Goal: Transaction & Acquisition: Book appointment/travel/reservation

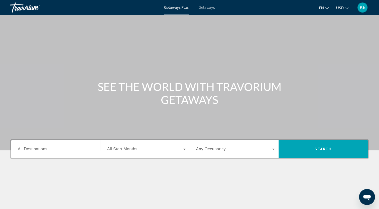
click at [63, 153] on div "Search widget" at bounding box center [57, 149] width 79 height 14
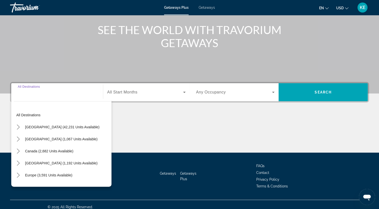
scroll to position [62, 0]
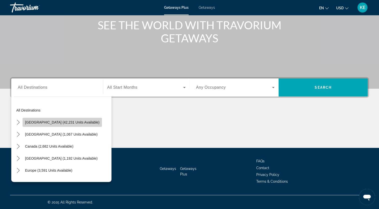
click at [73, 124] on span "Select destination: United States (42,231 units available)" at bounding box center [62, 122] width 79 height 12
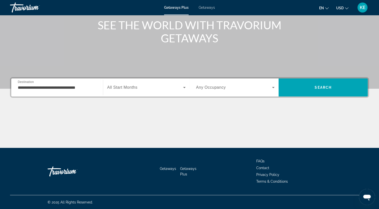
click at [151, 91] on div "Search widget" at bounding box center [146, 87] width 78 height 14
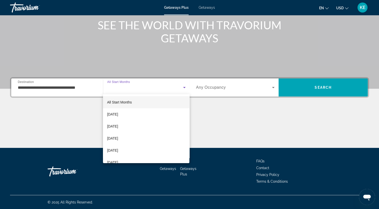
click at [151, 91] on div at bounding box center [189, 104] width 379 height 209
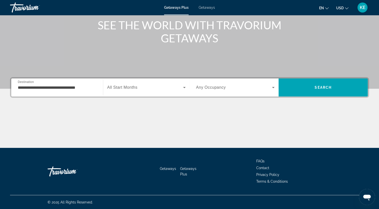
click at [151, 91] on div "Search widget" at bounding box center [146, 87] width 78 height 14
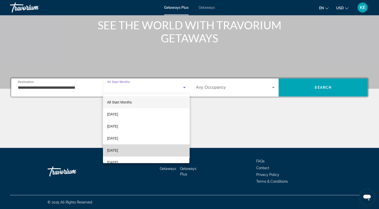
click at [156, 150] on mat-option "January 2026" at bounding box center [146, 150] width 86 height 12
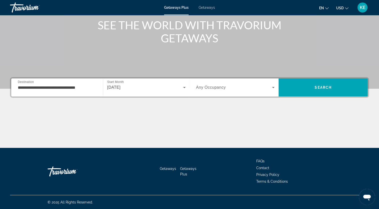
click at [73, 90] on div "**********" at bounding box center [57, 87] width 79 height 14
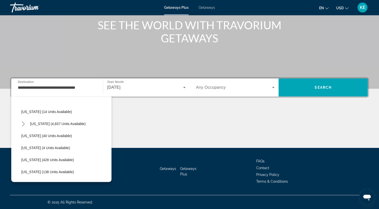
scroll to position [90, 0]
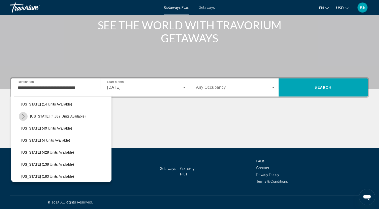
click at [24, 117] on icon "Toggle Florida (4,837 units available) submenu" at bounding box center [23, 116] width 5 height 5
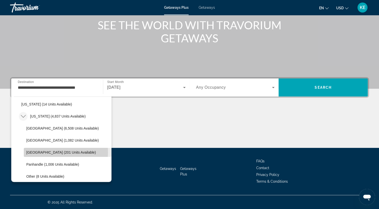
click at [46, 151] on span "West Coast (201 units available)" at bounding box center [61, 152] width 70 height 4
type input "**********"
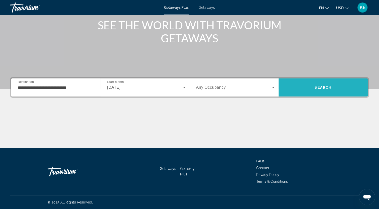
click at [306, 88] on span "Search" at bounding box center [322, 87] width 89 height 12
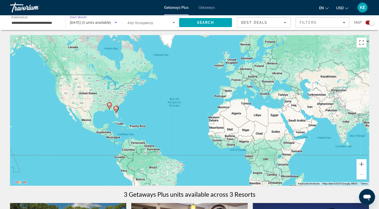
click at [116, 25] on icon "Search widget" at bounding box center [116, 23] width 6 height 6
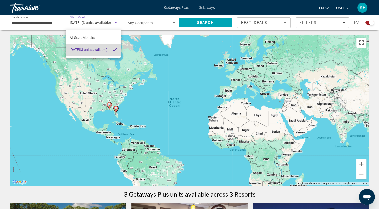
click at [80, 53] on span "January 2026 (3 units available)" at bounding box center [89, 50] width 38 height 6
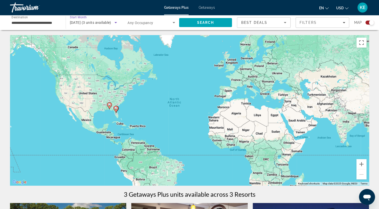
click at [111, 21] on span "January 2026 (3 units available)" at bounding box center [90, 23] width 41 height 4
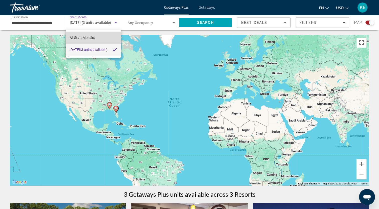
click at [103, 38] on mat-option "All Start Months" at bounding box center [93, 38] width 55 height 12
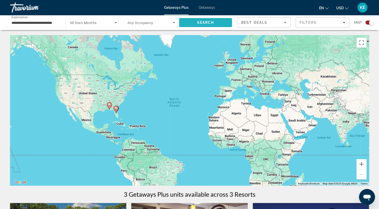
click at [202, 25] on span "Search" at bounding box center [205, 23] width 53 height 12
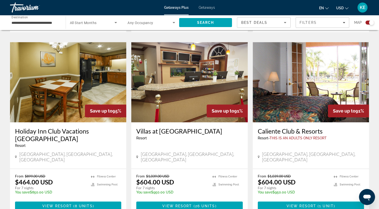
scroll to position [357, 0]
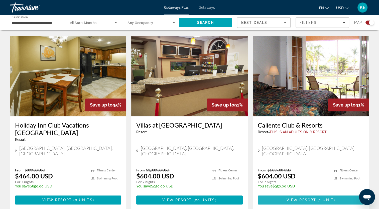
click at [315, 198] on span "View Resort" at bounding box center [301, 200] width 30 height 4
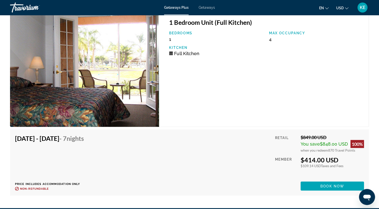
scroll to position [946, 0]
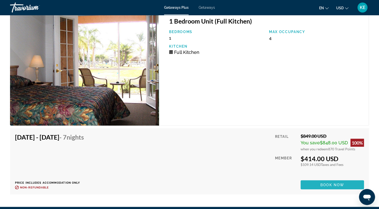
click at [351, 182] on span "Main content" at bounding box center [331, 184] width 63 height 12
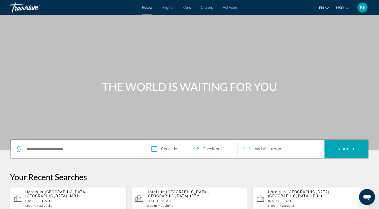
click at [46, 144] on div "Search widget" at bounding box center [78, 149] width 125 height 18
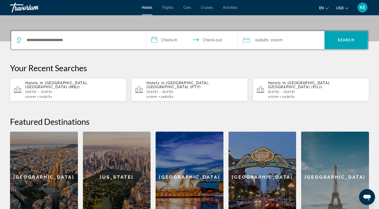
scroll to position [122, 0]
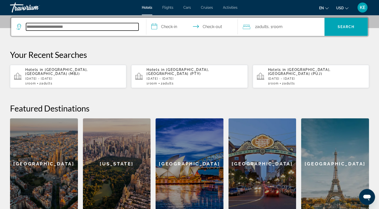
click at [113, 27] on input "Search hotel destination" at bounding box center [82, 27] width 112 height 8
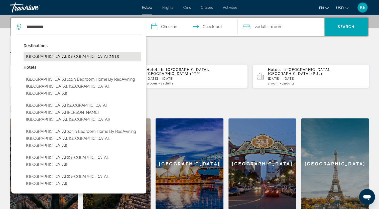
click at [80, 56] on button "[GEOGRAPHIC_DATA], [GEOGRAPHIC_DATA] (MBJ)" at bounding box center [83, 57] width 118 height 10
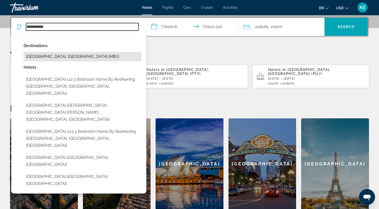
type input "**********"
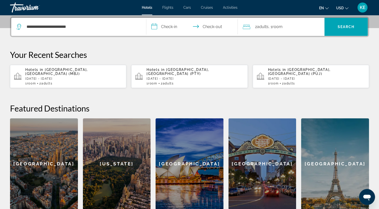
click at [171, 27] on input "**********" at bounding box center [193, 28] width 94 height 20
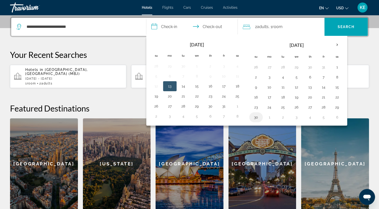
click at [254, 116] on button "30" at bounding box center [256, 117] width 8 height 7
click at [267, 118] on button "1" at bounding box center [269, 117] width 8 height 7
type input "**********"
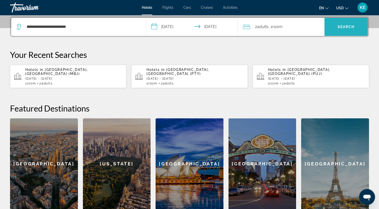
click at [336, 26] on span "Search" at bounding box center [345, 27] width 43 height 12
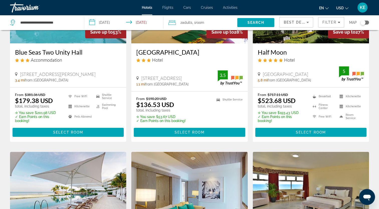
scroll to position [83, 0]
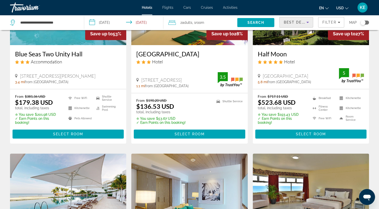
click at [307, 23] on icon "Sort by" at bounding box center [307, 22] width 3 height 1
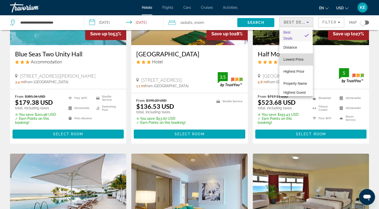
click at [300, 59] on span "Lowest Price" at bounding box center [293, 59] width 20 height 4
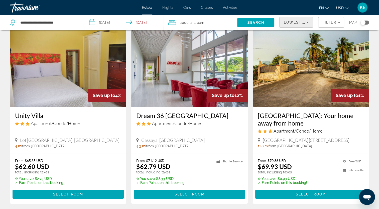
scroll to position [25, 0]
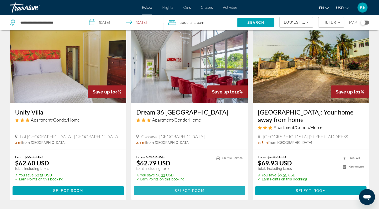
click at [167, 196] on span "Main content" at bounding box center [189, 190] width 111 height 12
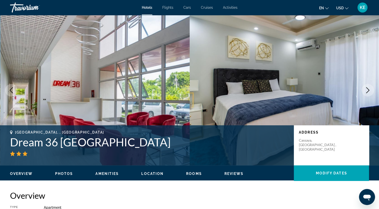
click at [364, 90] on icon "Next image" at bounding box center [367, 90] width 6 height 6
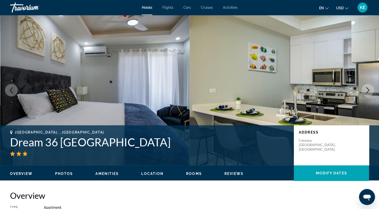
click at [364, 90] on icon "Next image" at bounding box center [367, 90] width 6 height 6
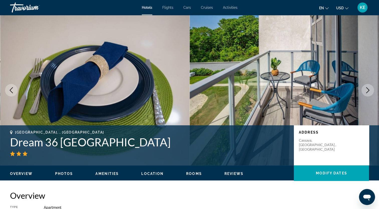
click at [364, 90] on icon "Next image" at bounding box center [367, 90] width 6 height 6
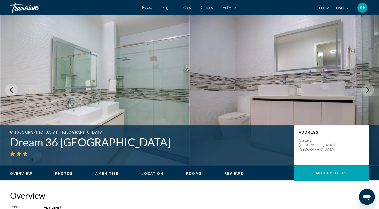
click at [364, 90] on icon "Next image" at bounding box center [367, 90] width 6 height 6
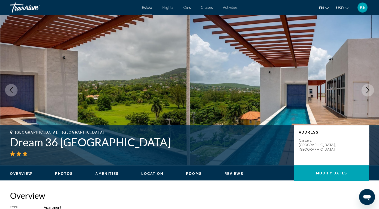
click at [364, 90] on icon "Next image" at bounding box center [367, 90] width 6 height 6
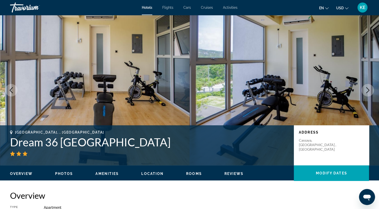
click at [364, 90] on icon "Next image" at bounding box center [367, 90] width 6 height 6
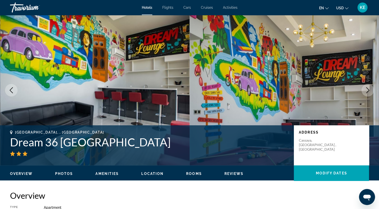
click at [364, 90] on icon "Next image" at bounding box center [367, 90] width 6 height 6
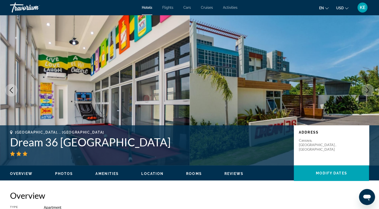
click at [364, 90] on icon "Next image" at bounding box center [367, 90] width 6 height 6
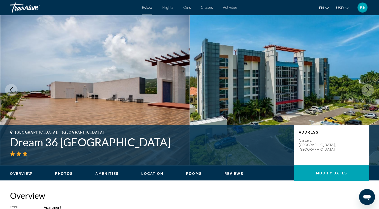
click at [364, 90] on icon "Next image" at bounding box center [367, 90] width 6 height 6
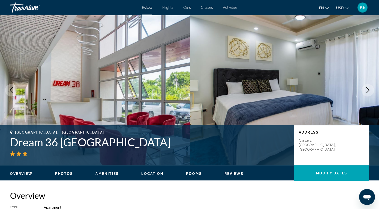
click at [364, 90] on icon "Next image" at bounding box center [367, 90] width 6 height 6
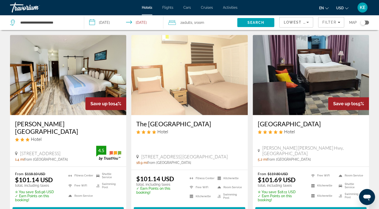
scroll to position [578, 0]
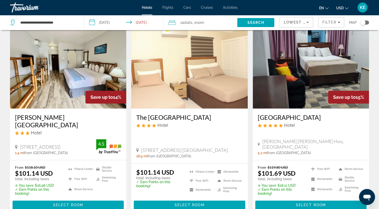
click at [303, 82] on img "Main content" at bounding box center [311, 68] width 116 height 80
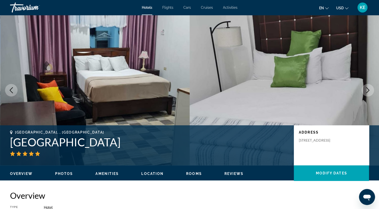
click at [368, 90] on icon "Next image" at bounding box center [367, 90] width 6 height 6
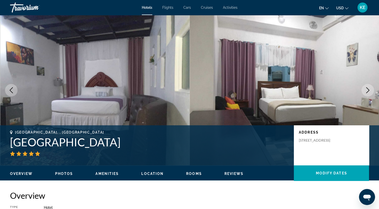
click at [368, 90] on icon "Next image" at bounding box center [367, 90] width 6 height 6
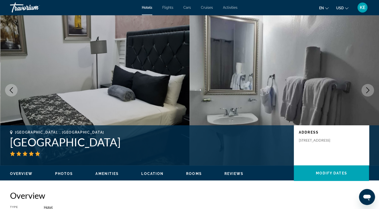
click at [368, 90] on icon "Next image" at bounding box center [367, 90] width 6 height 6
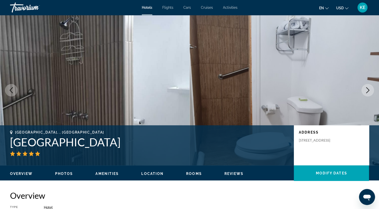
click at [368, 90] on icon "Next image" at bounding box center [367, 90] width 6 height 6
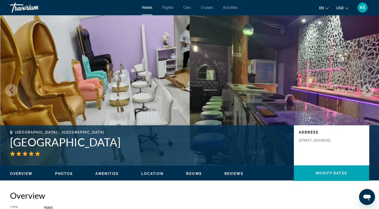
click at [368, 90] on icon "Next image" at bounding box center [367, 90] width 6 height 6
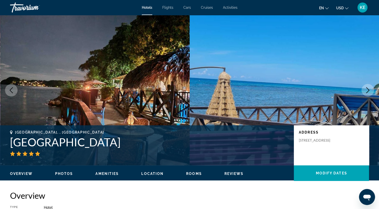
click at [368, 90] on icon "Next image" at bounding box center [367, 90] width 6 height 6
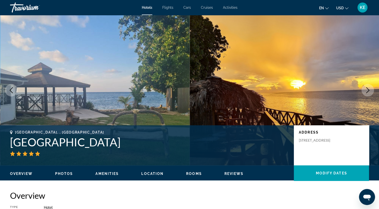
click at [368, 90] on icon "Next image" at bounding box center [367, 90] width 6 height 6
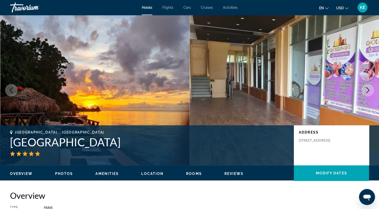
click at [368, 90] on icon "Next image" at bounding box center [367, 90] width 6 height 6
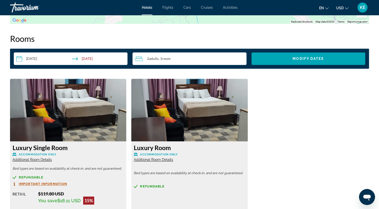
scroll to position [605, 0]
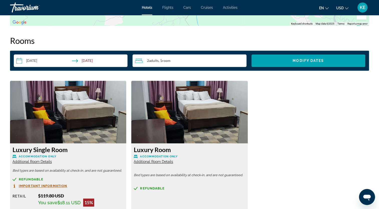
click at [222, 62] on div "2 Adult Adults , 1 Room rooms" at bounding box center [190, 61] width 111 height 6
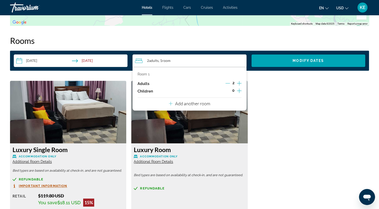
click at [171, 104] on icon "Travelers: 2 adults, 0 children" at bounding box center [171, 103] width 4 height 6
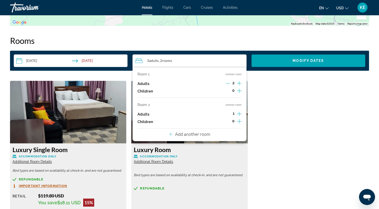
click at [239, 113] on icon "Increment adults" at bounding box center [239, 114] width 5 height 6
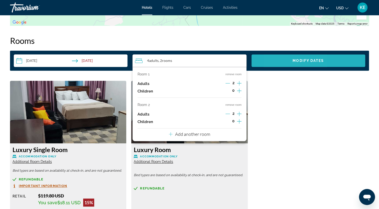
click at [282, 63] on span "Search widget" at bounding box center [308, 61] width 114 height 12
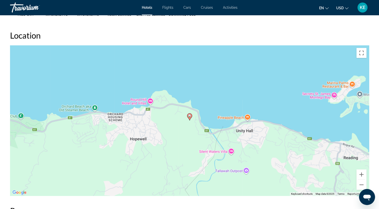
scroll to position [432, 0]
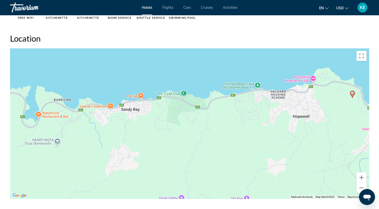
drag, startPoint x: 175, startPoint y: 172, endPoint x: 329, endPoint y: 136, distance: 158.6
click at [329, 136] on div "To activate drag with keyboard, press Alt + Enter. Once in keyboard drag state,…" at bounding box center [189, 123] width 359 height 150
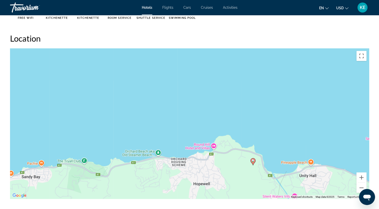
drag, startPoint x: 294, startPoint y: 111, endPoint x: 208, endPoint y: 196, distance: 120.5
click at [208, 196] on div "To activate drag with keyboard, press Alt + Enter. Once in keyboard drag state,…" at bounding box center [189, 123] width 359 height 150
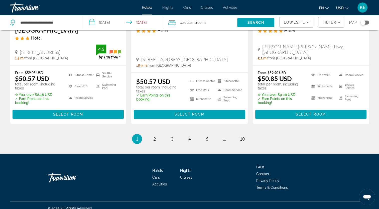
scroll to position [679, 0]
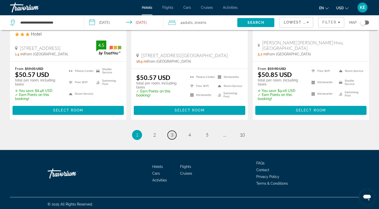
click at [175, 132] on link "page 3" at bounding box center [171, 134] width 9 height 9
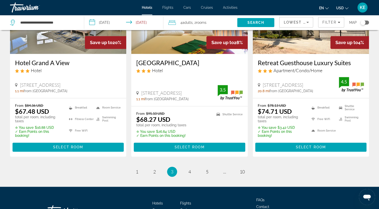
scroll to position [645, 0]
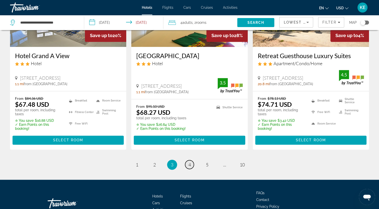
click at [189, 162] on span "4" at bounding box center [189, 165] width 3 height 6
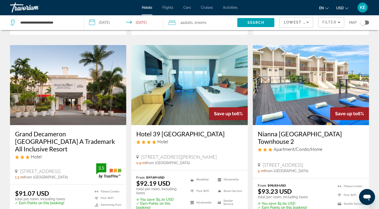
scroll to position [594, 0]
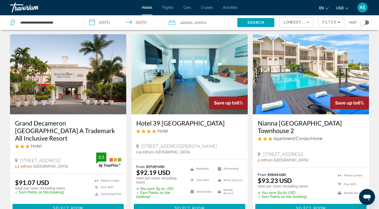
click at [86, 105] on img "Main content" at bounding box center [68, 74] width 116 height 80
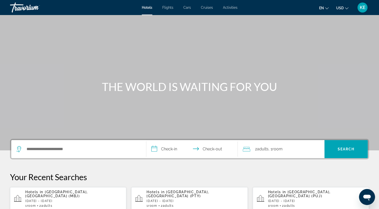
click at [207, 8] on span "Cruises" at bounding box center [207, 8] width 12 height 4
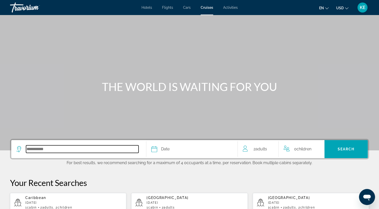
click at [100, 152] on input "Select cruise destination" at bounding box center [82, 149] width 112 height 8
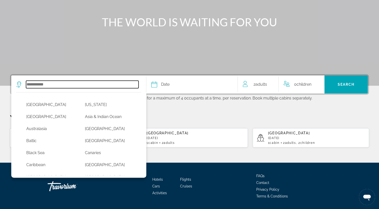
scroll to position [79, 0]
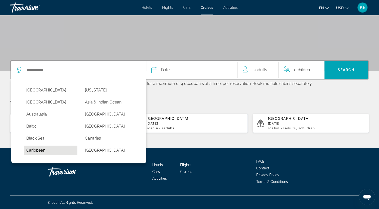
click at [39, 151] on button "Caribbean" at bounding box center [51, 150] width 54 height 10
type input "*********"
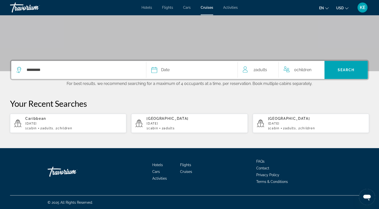
click at [188, 72] on div "Date" at bounding box center [191, 69] width 81 height 7
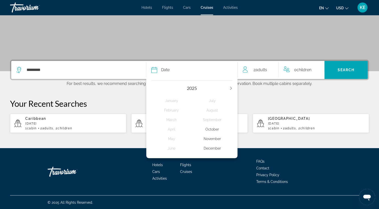
click at [230, 88] on icon "Next year" at bounding box center [230, 88] width 3 height 3
click at [173, 120] on div "March" at bounding box center [171, 119] width 41 height 9
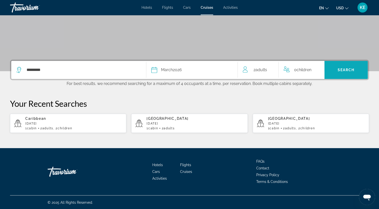
click at [344, 71] on span "Search" at bounding box center [345, 70] width 17 height 4
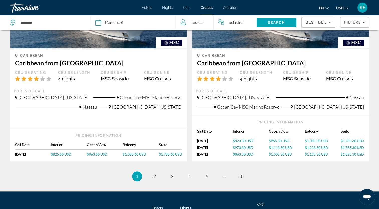
scroll to position [489, 0]
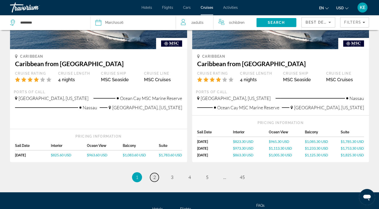
click at [155, 176] on span "2" at bounding box center [154, 177] width 3 height 6
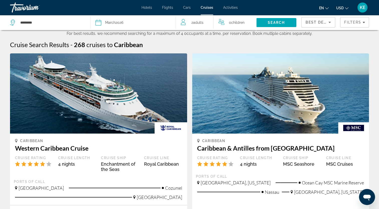
click at [187, 10] on div "Hotels Flights Cars Cruises Activities Hotels Flights Cars Cruises Activities e…" at bounding box center [189, 7] width 379 height 13
click at [188, 8] on span "Cars" at bounding box center [187, 8] width 8 height 4
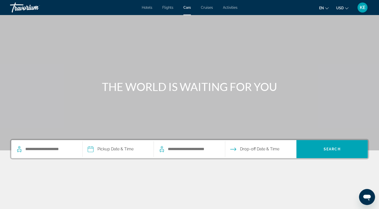
click at [148, 8] on span "Hotels" at bounding box center [147, 8] width 11 height 4
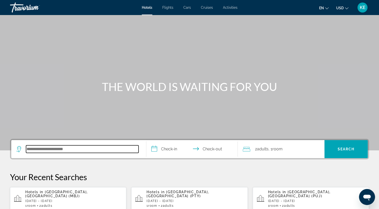
click at [51, 150] on input "Search hotel destination" at bounding box center [82, 149] width 112 height 8
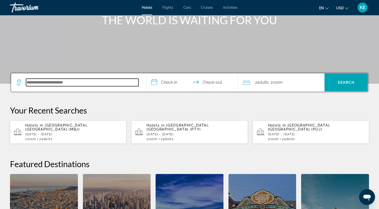
scroll to position [122, 0]
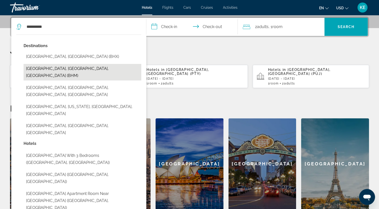
click at [72, 70] on button "[GEOGRAPHIC_DATA], [GEOGRAPHIC_DATA], [GEOGRAPHIC_DATA] (BHM)" at bounding box center [83, 72] width 118 height 17
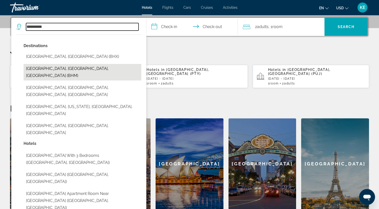
type input "**********"
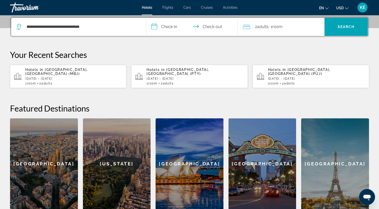
click at [171, 28] on input "**********" at bounding box center [193, 28] width 94 height 20
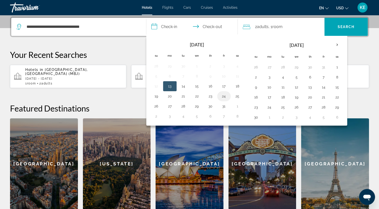
click at [222, 97] on button "24" at bounding box center [224, 96] width 8 height 7
click at [157, 106] on button "26" at bounding box center [156, 106] width 8 height 7
type input "**********"
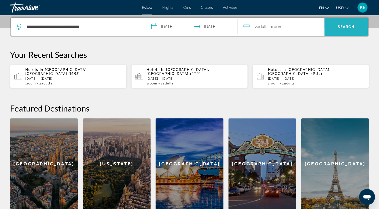
click at [335, 27] on span "Search" at bounding box center [345, 27] width 43 height 12
